Goal: Task Accomplishment & Management: Complete application form

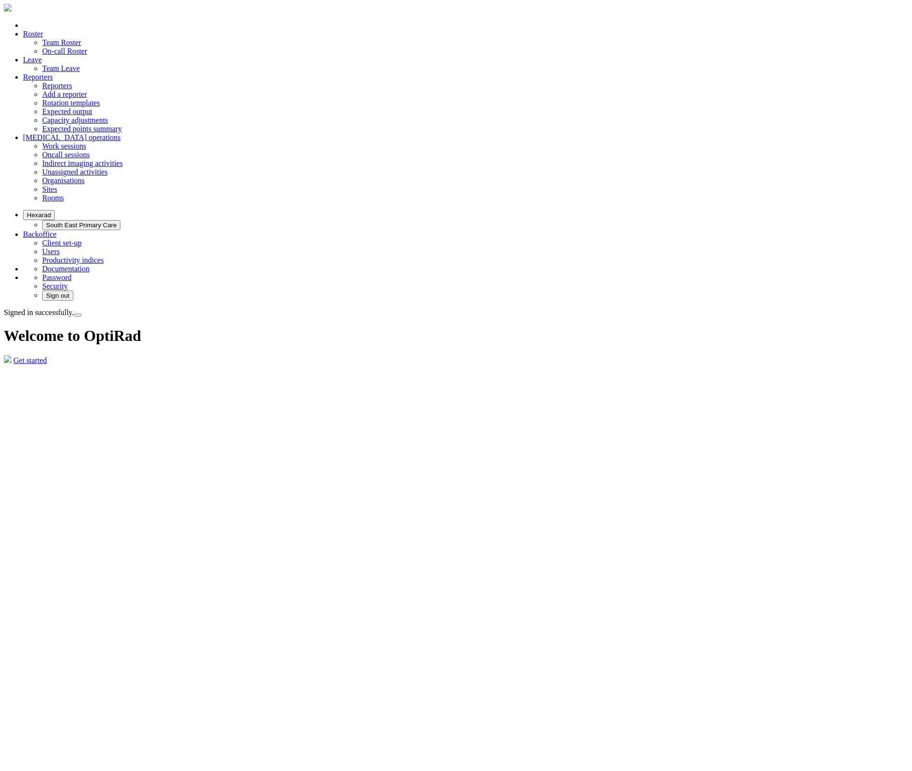
click at [42, 56] on link "Leave" at bounding box center [32, 60] width 19 height 8
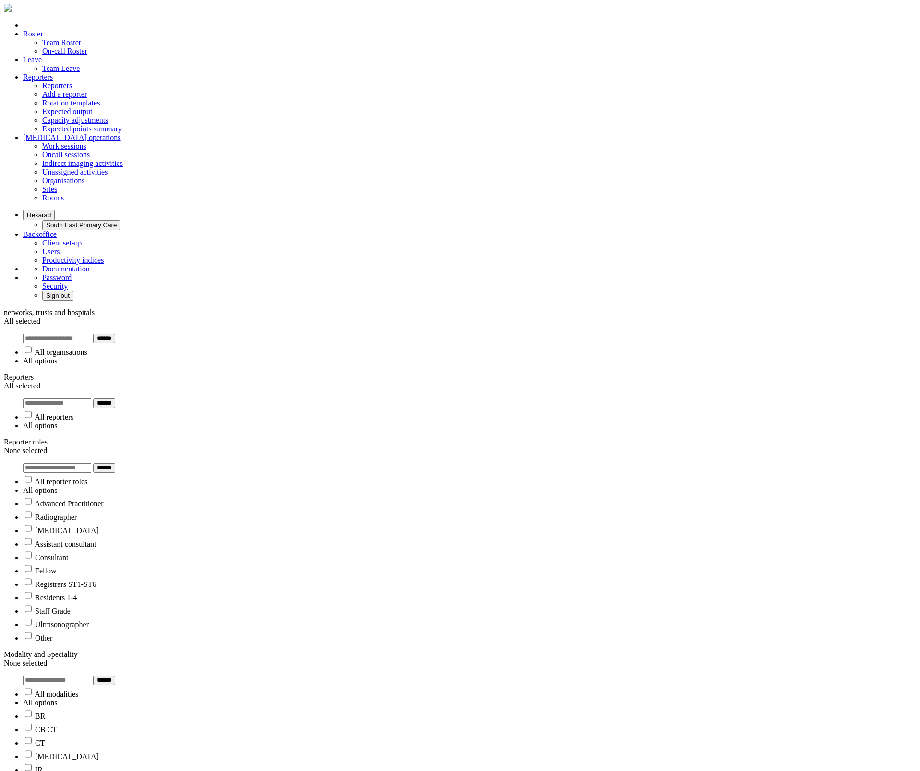
click at [750, 210] on ul "Hexarad South East Primary Care Backoffice Client set-up Users Productivity ind…" at bounding box center [460, 255] width 912 height 91
click at [55, 210] on button "Hexarad" at bounding box center [39, 215] width 32 height 10
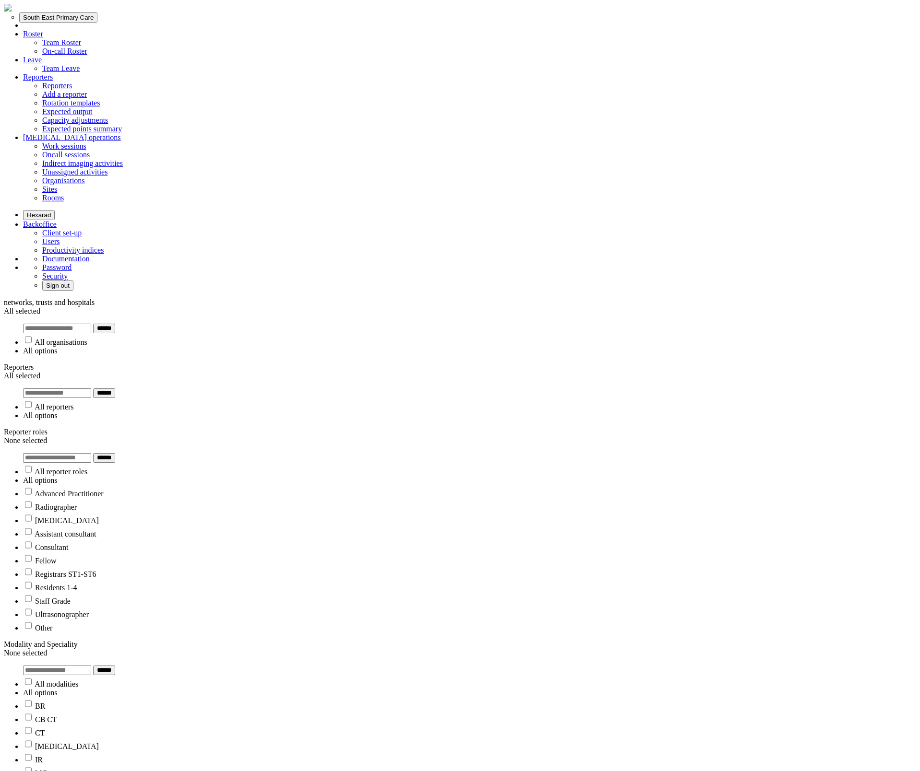
click at [97, 23] on button "South East Primary Care" at bounding box center [58, 17] width 78 height 10
